Goal: Task Accomplishment & Management: Use online tool/utility

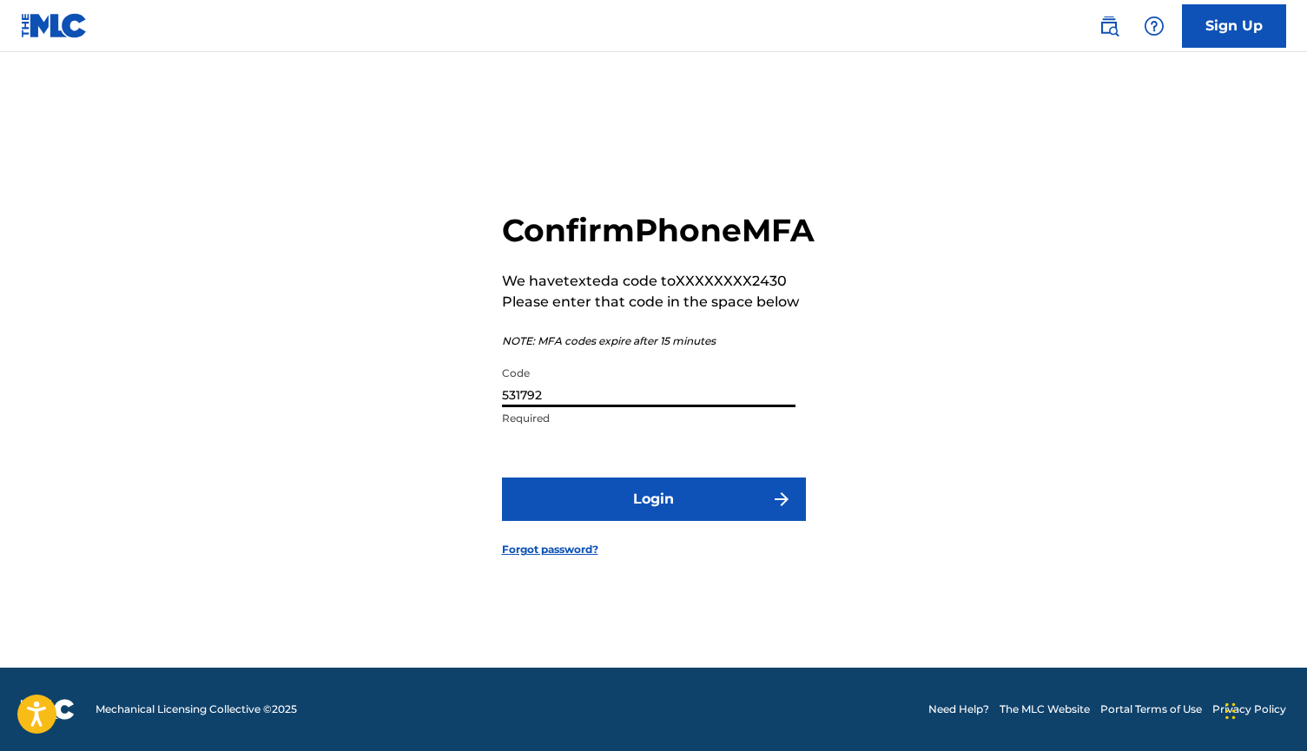
type input "531792"
click at [599, 511] on button "Login" at bounding box center [654, 499] width 304 height 43
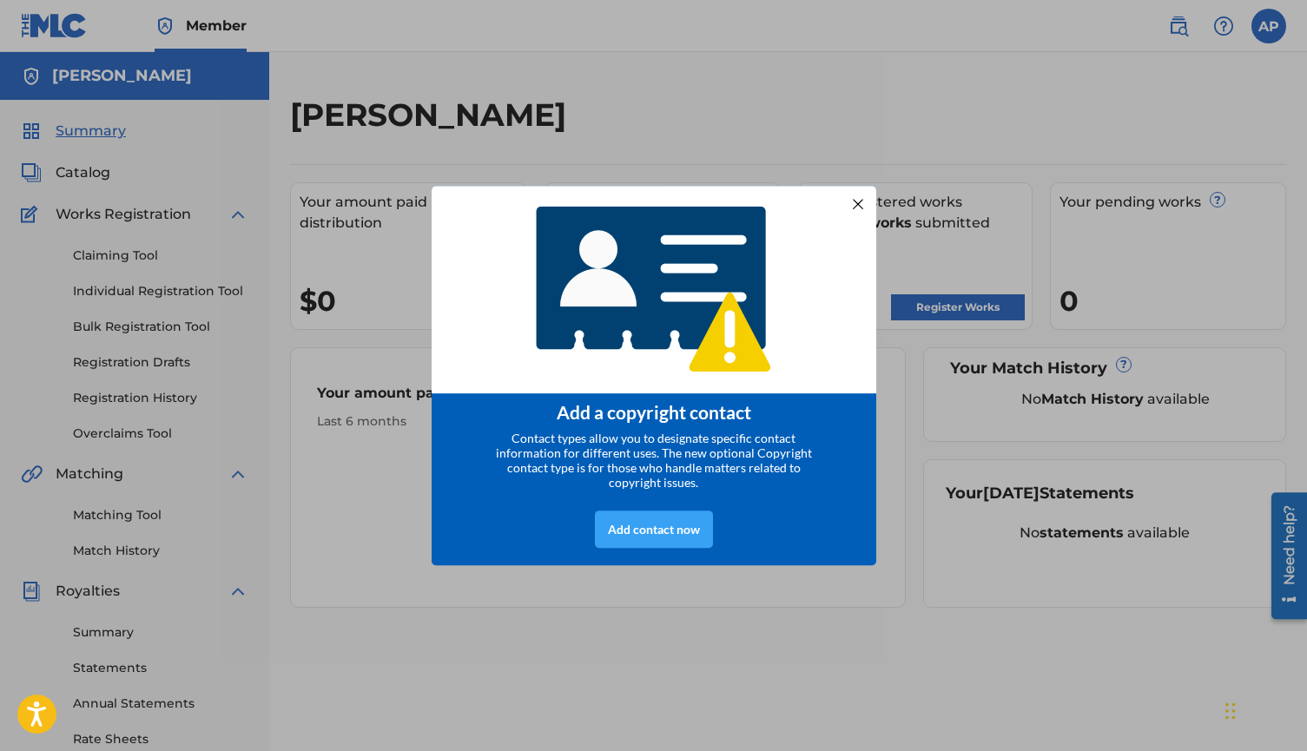
click at [638, 548] on div "Add contact now" at bounding box center [654, 529] width 118 height 37
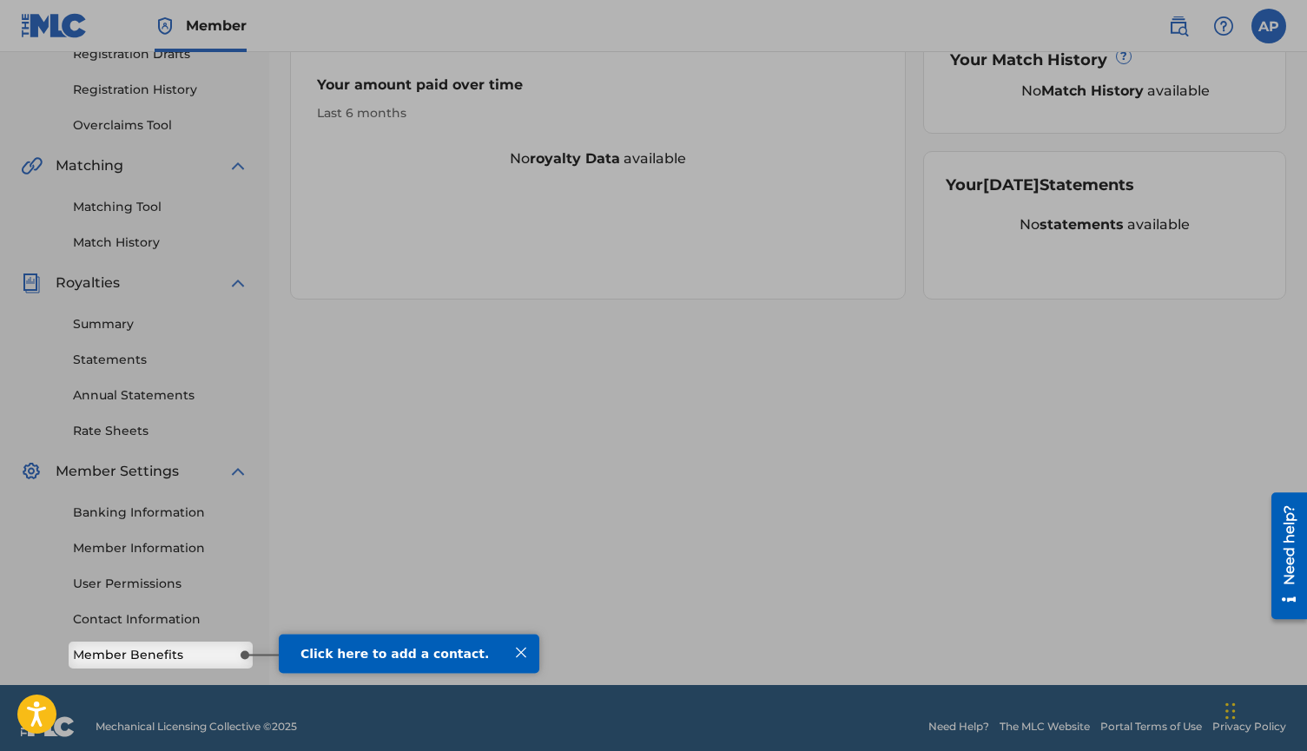
scroll to position [324, 0]
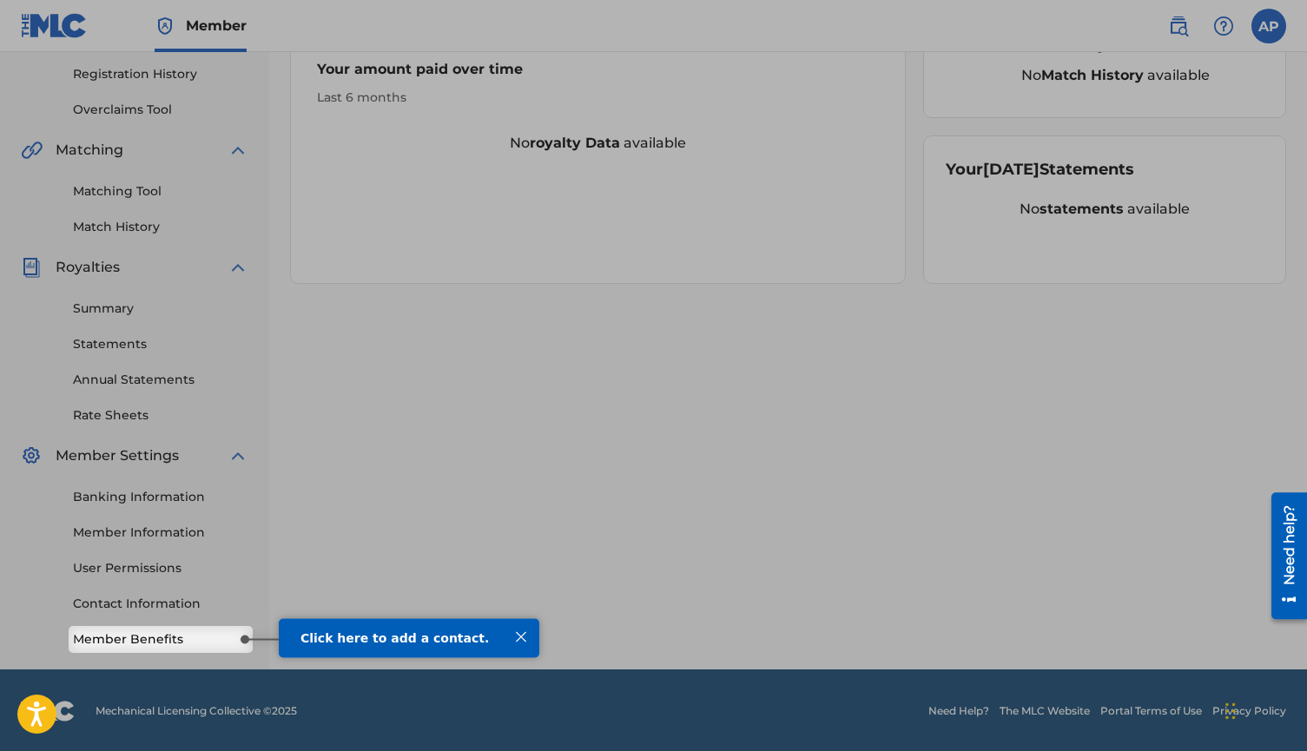
click at [398, 639] on span "Click here to add a contact." at bounding box center [394, 637] width 188 height 14
click at [519, 635] on div at bounding box center [521, 636] width 23 height 23
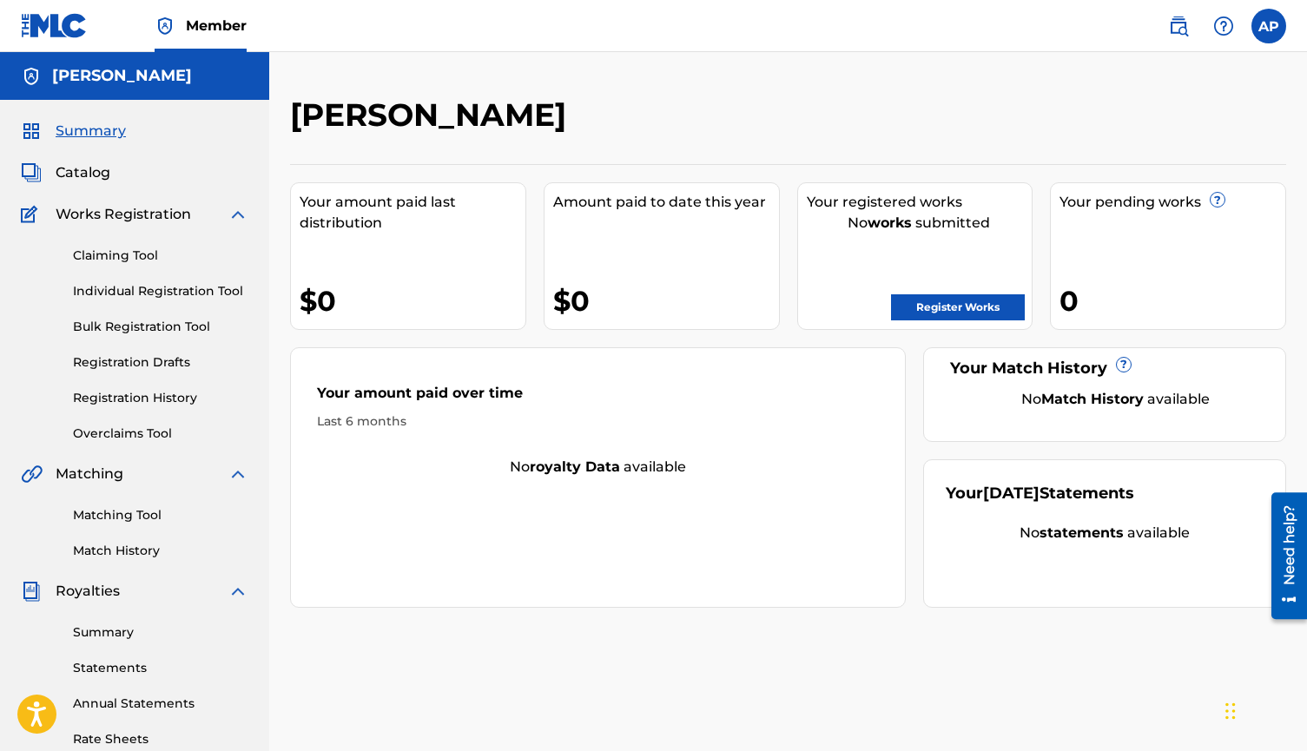
scroll to position [0, 0]
click at [141, 258] on link "Claiming Tool" at bounding box center [160, 256] width 175 height 18
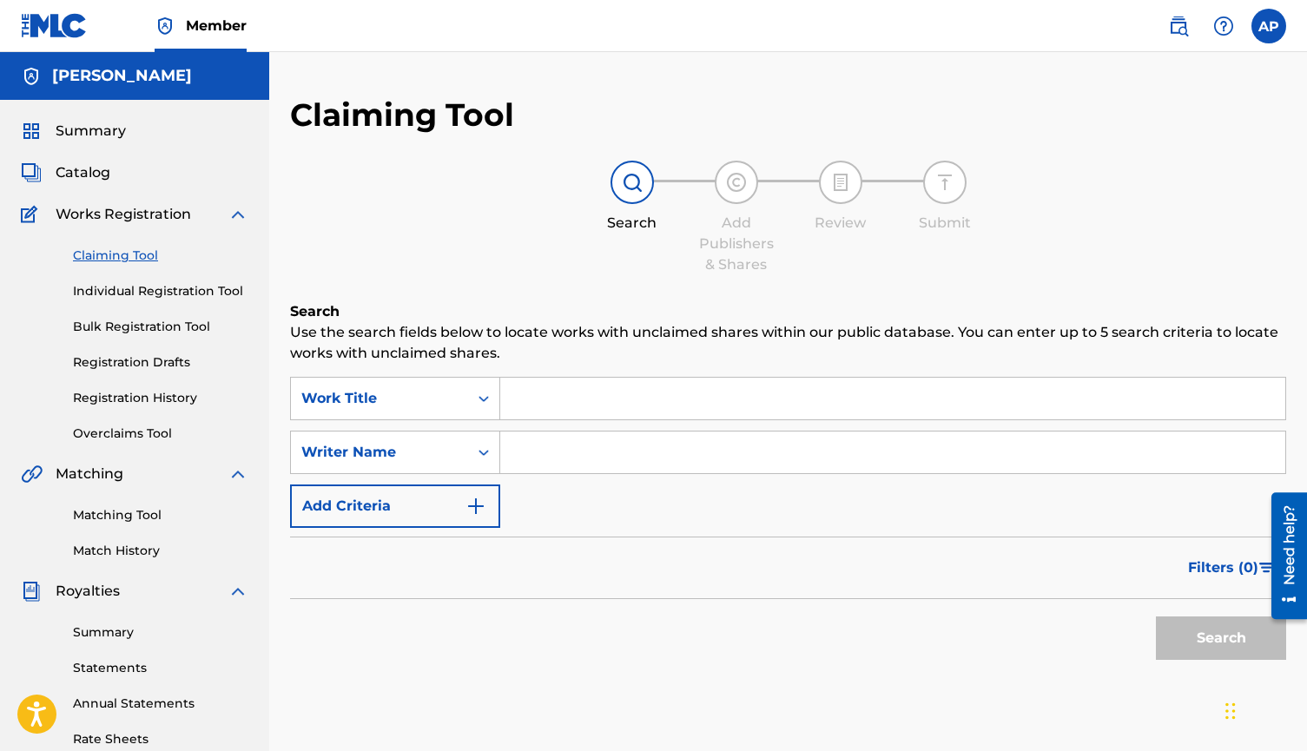
click at [559, 409] on input "Search Form" at bounding box center [892, 399] width 785 height 42
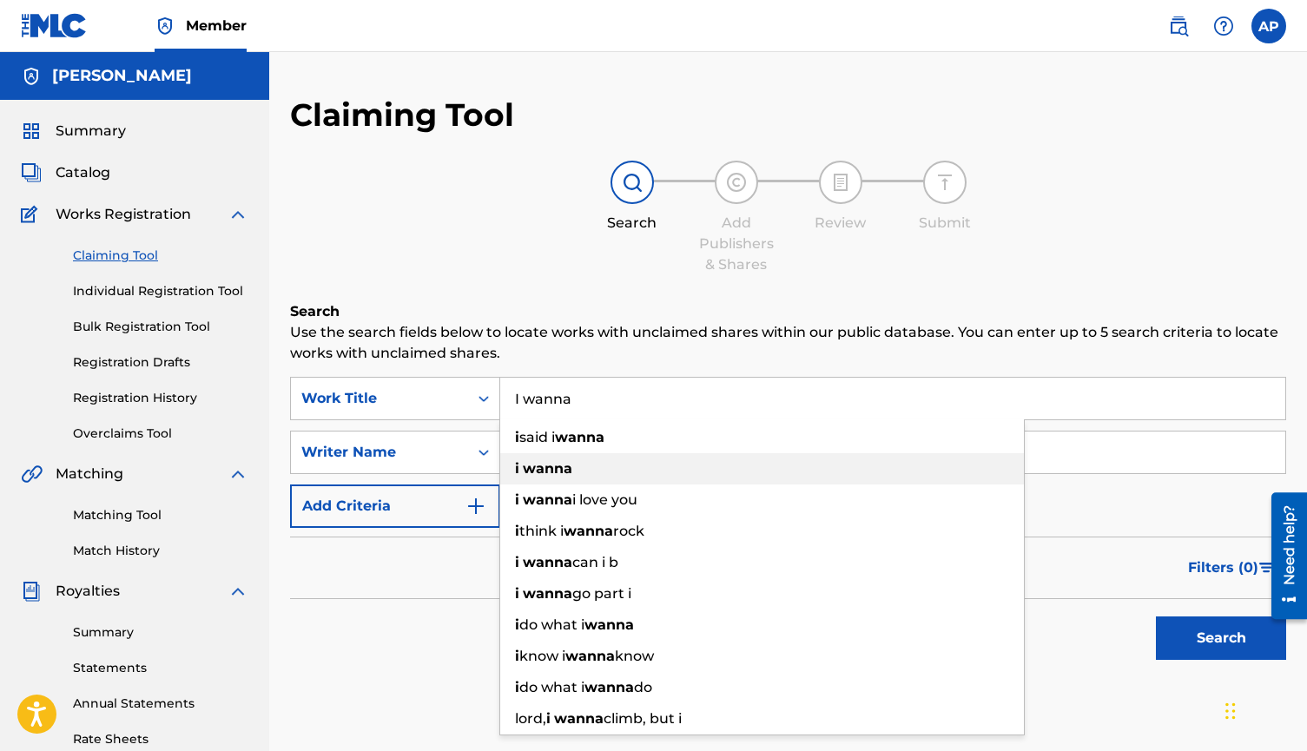
click at [557, 477] on div "i wanna" at bounding box center [762, 468] width 524 height 31
type input "i wanna"
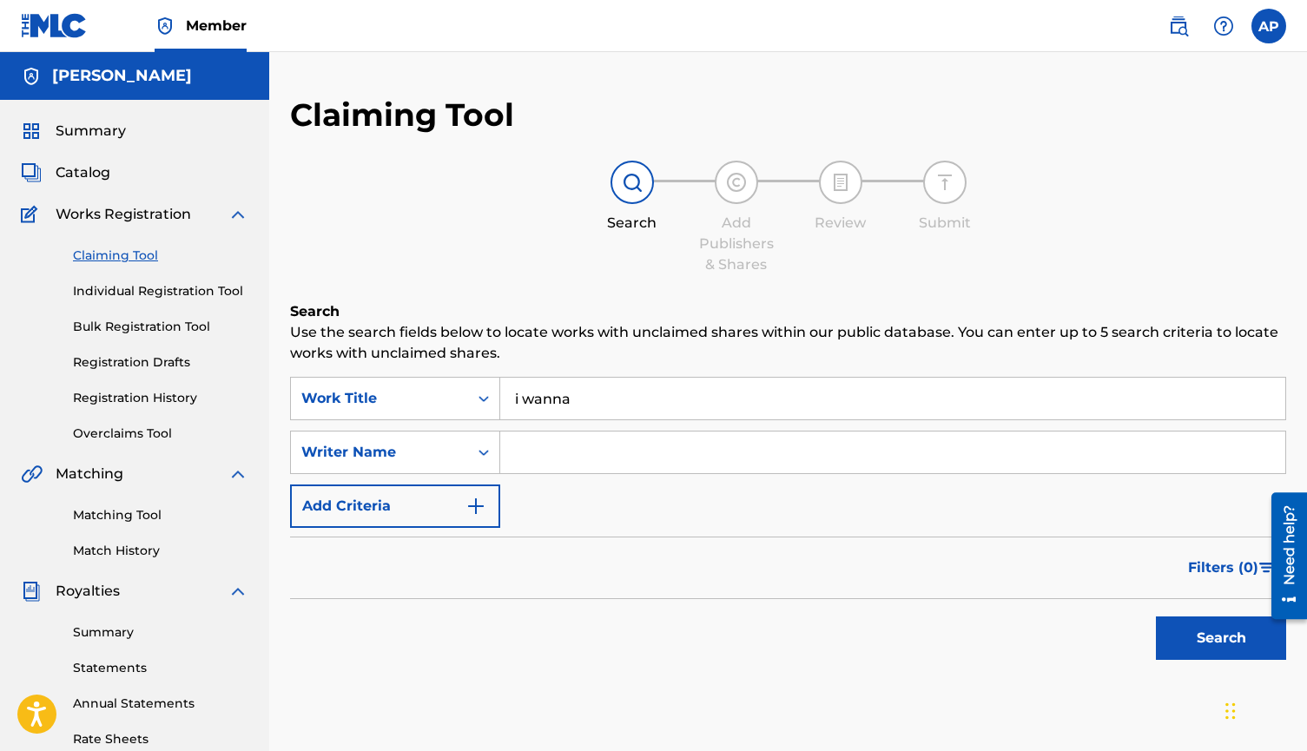
click at [549, 458] on input "Search Form" at bounding box center [892, 453] width 785 height 42
type input "[PERSON_NAME]"
click at [1204, 649] on button "Search" at bounding box center [1221, 637] width 130 height 43
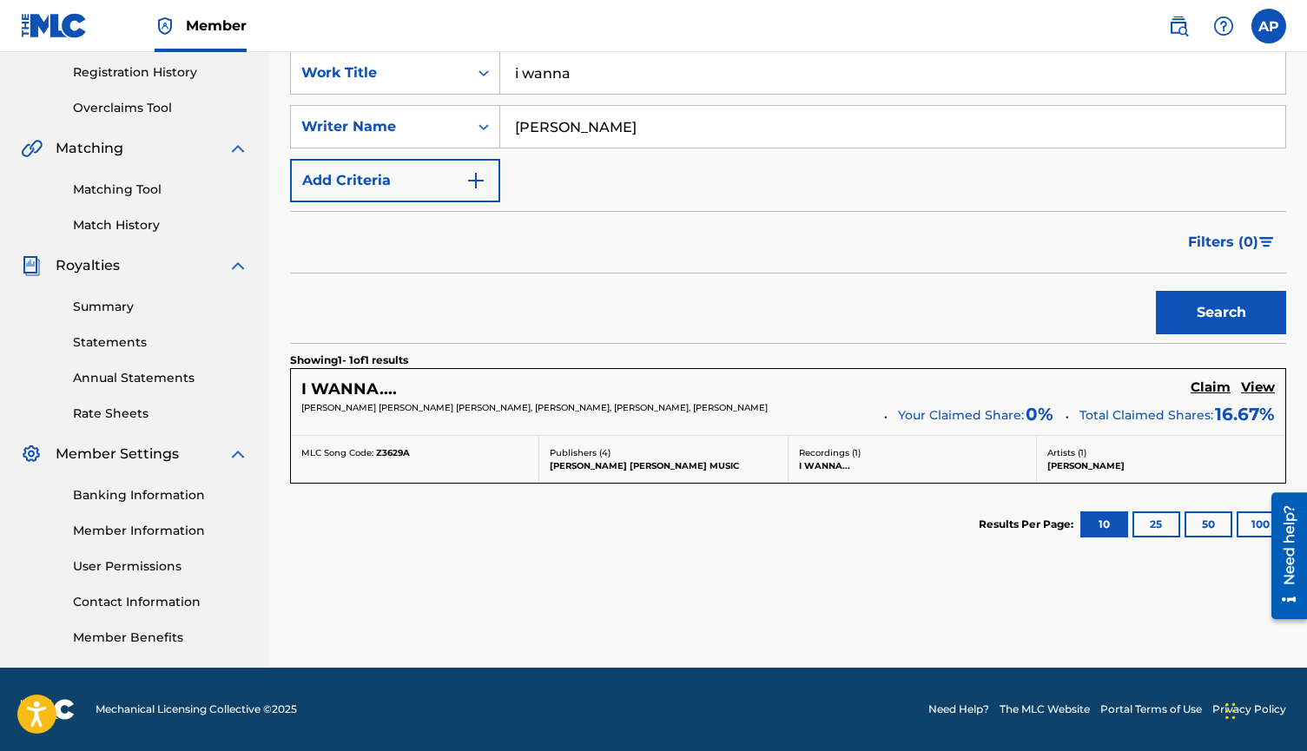
scroll to position [326, 0]
click at [923, 453] on p "Recordings ( 1 )" at bounding box center [912, 452] width 227 height 13
click at [924, 423] on span "Your Claimed Share:" at bounding box center [961, 415] width 126 height 18
click at [1205, 386] on h5 "Claim" at bounding box center [1210, 387] width 40 height 16
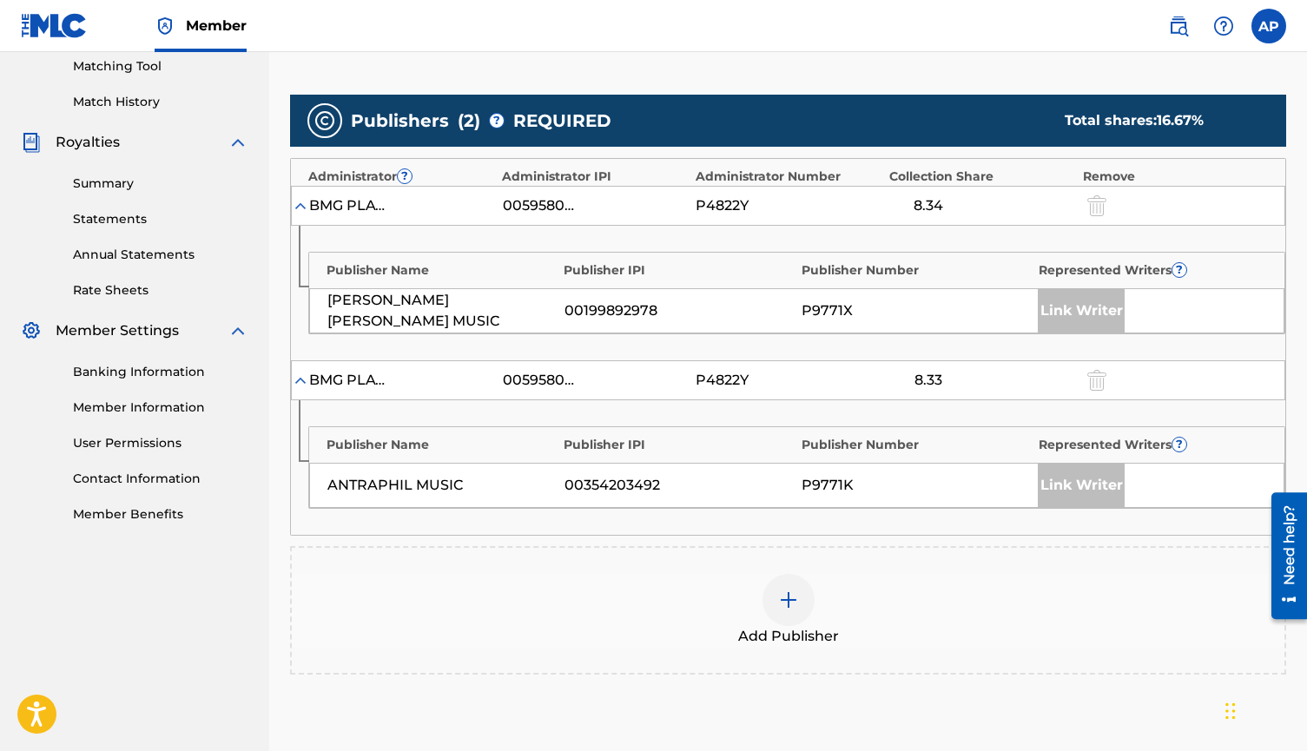
scroll to position [448, 0]
